Goal: Information Seeking & Learning: Learn about a topic

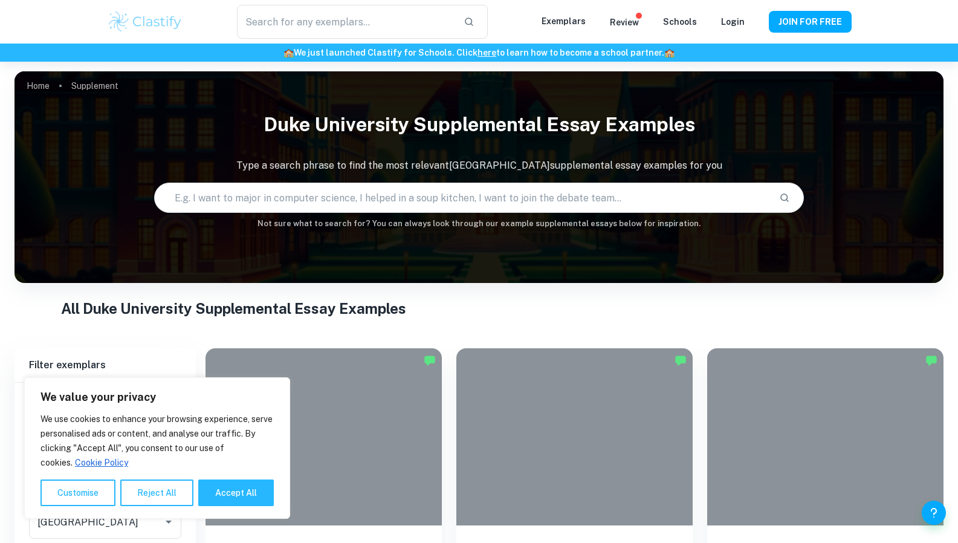
scroll to position [256, 0]
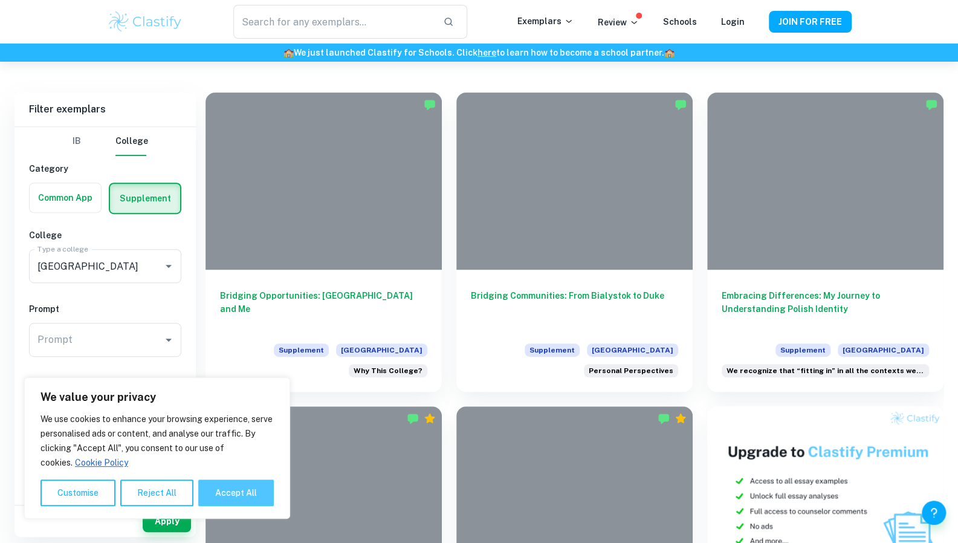
click at [223, 487] on button "Accept All" at bounding box center [236, 493] width 76 height 27
checkbox input "true"
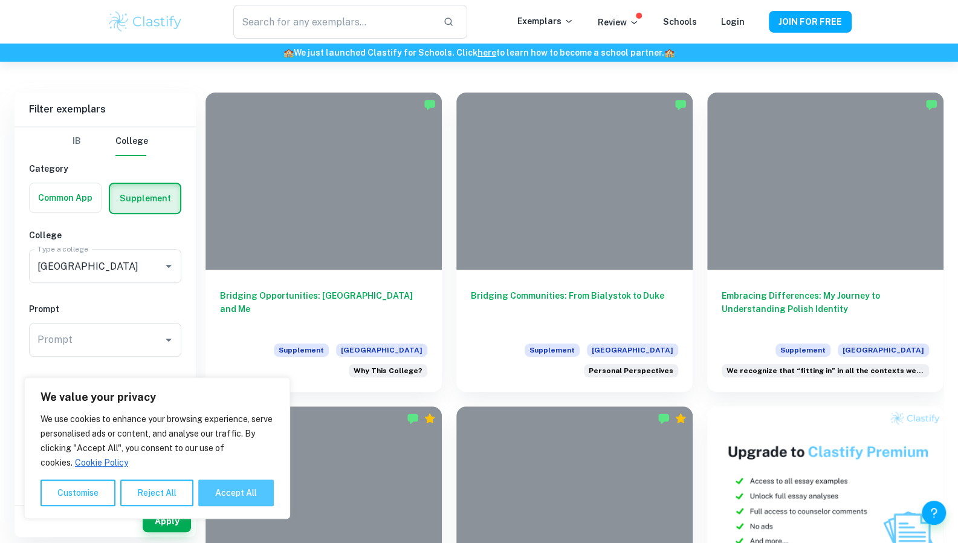
checkbox input "true"
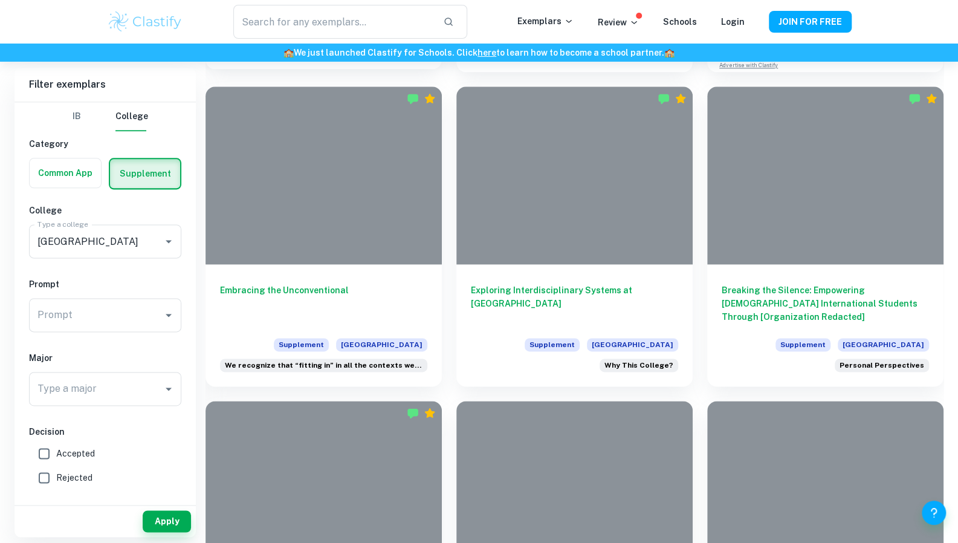
scroll to position [889, 0]
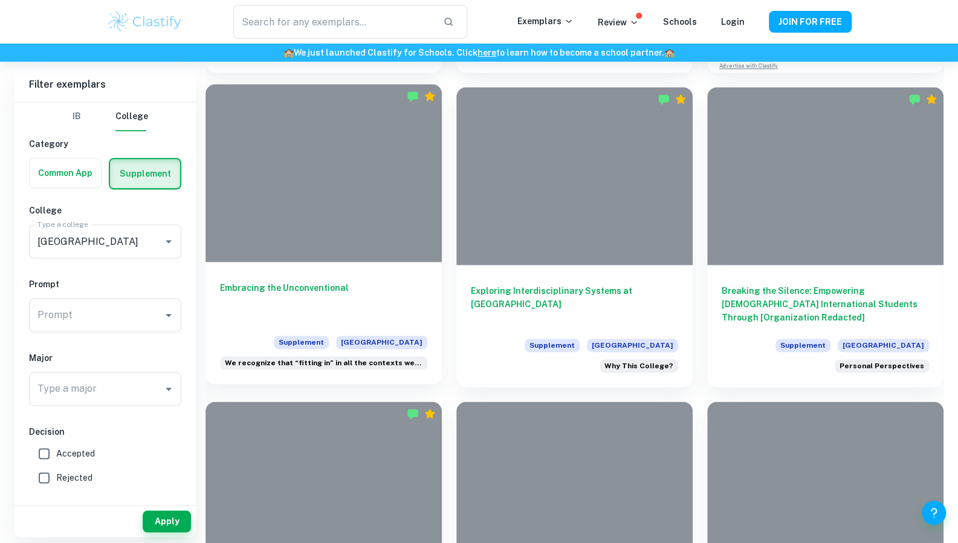
click at [305, 292] on h6 "Embracing the Unconventional" at bounding box center [323, 301] width 207 height 40
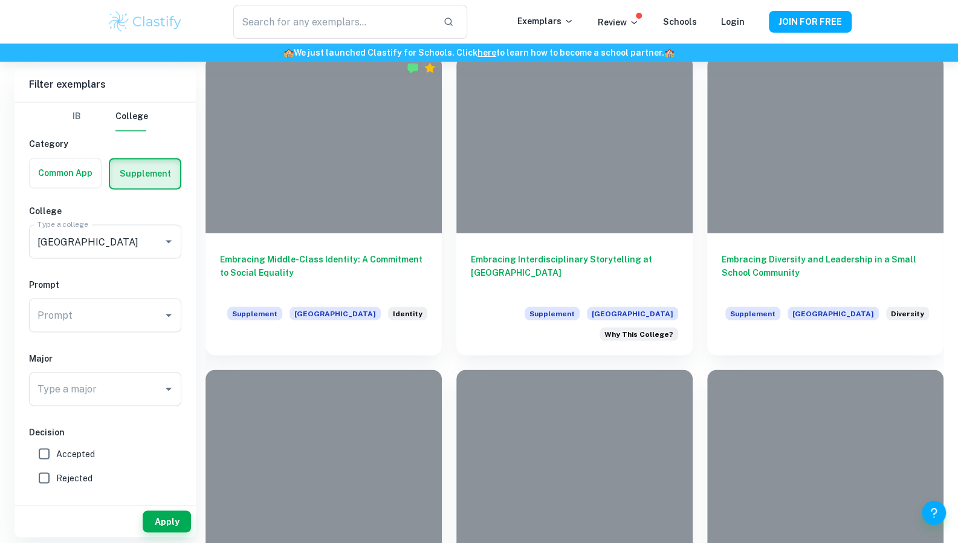
scroll to position [1235, 0]
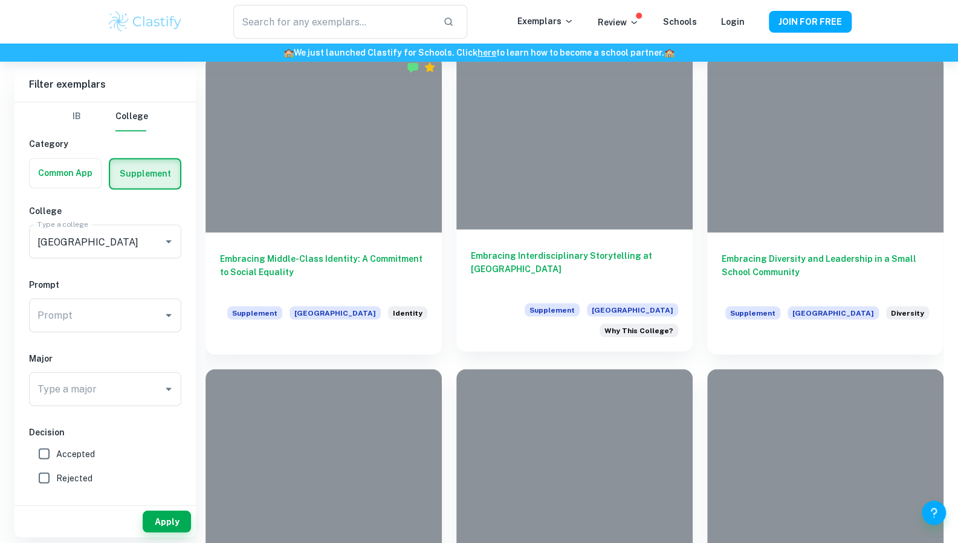
click at [559, 268] on h6 "Embracing Interdisciplinary Storytelling at [GEOGRAPHIC_DATA]" at bounding box center [574, 269] width 207 height 40
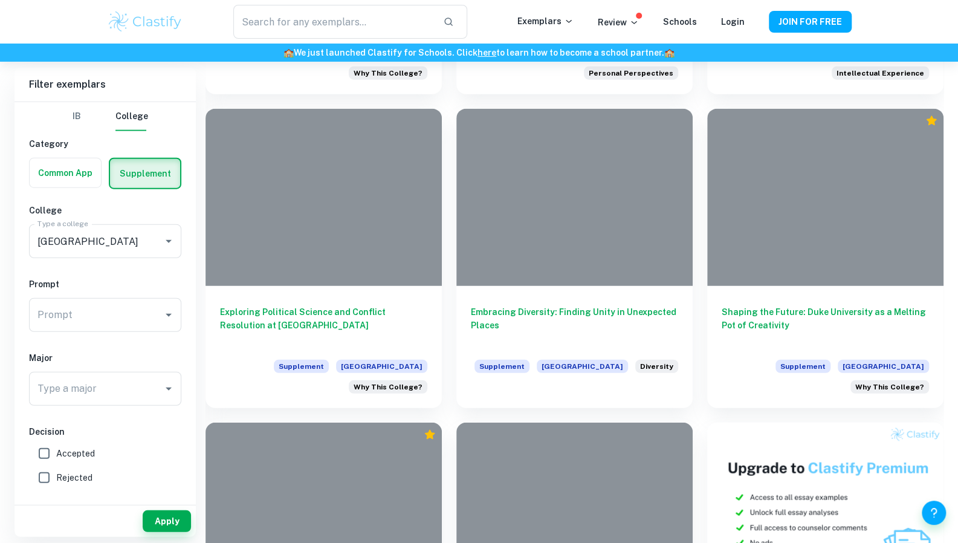
scroll to position [1809, 0]
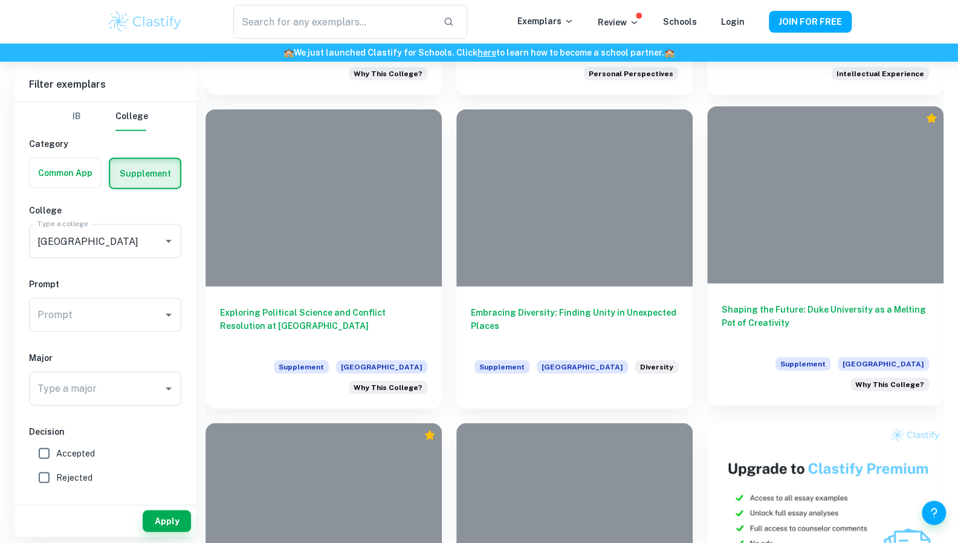
click at [792, 313] on h6 "Shaping the Future: Duke University as a Melting Pot of Creativity" at bounding box center [825, 323] width 207 height 40
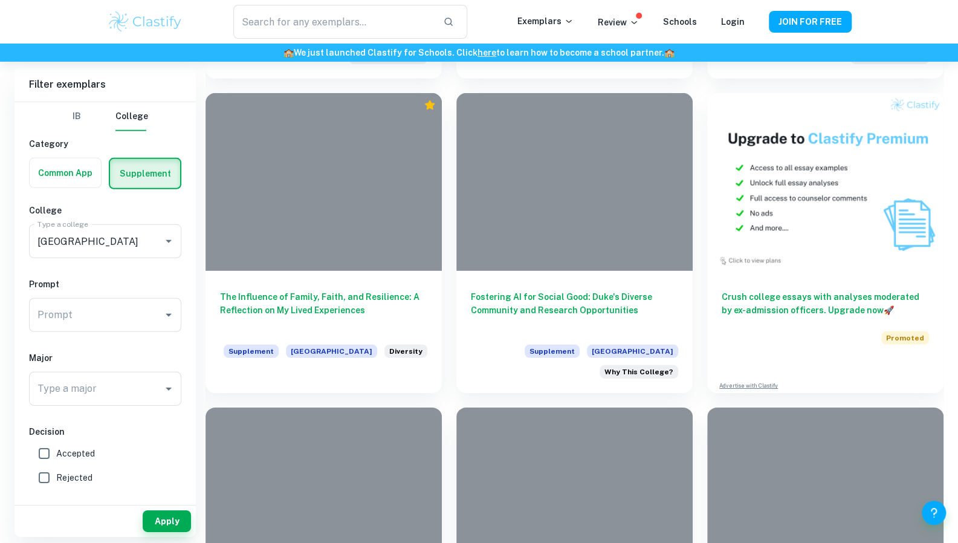
scroll to position [2157, 0]
